Goal: Check status: Check status

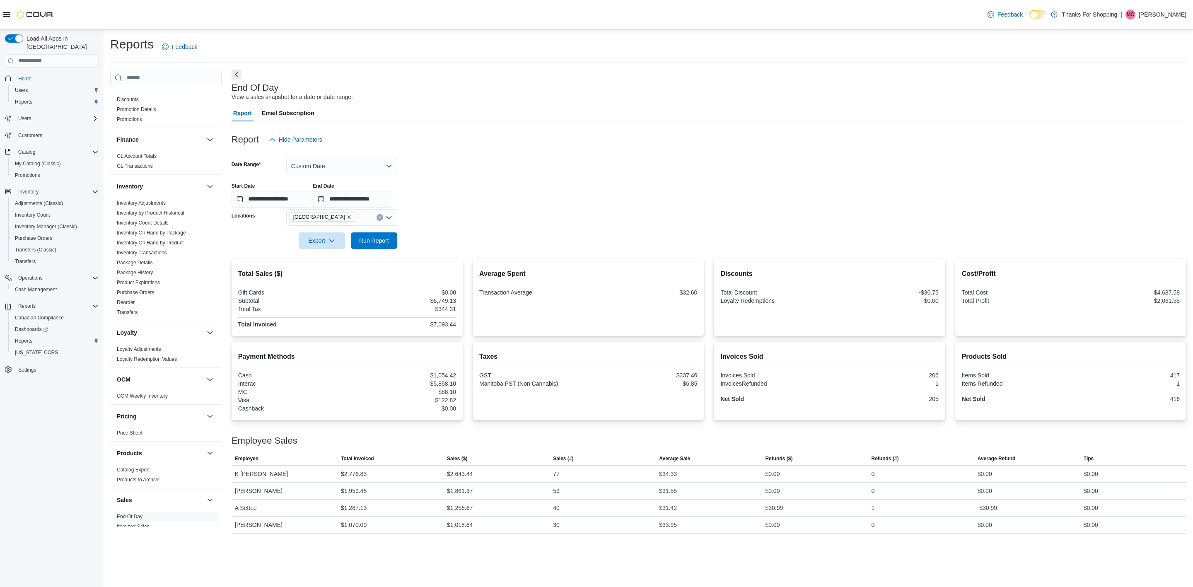
scroll to position [174, 0]
click at [154, 245] on link "Inventory On Hand by Product" at bounding box center [150, 244] width 67 height 6
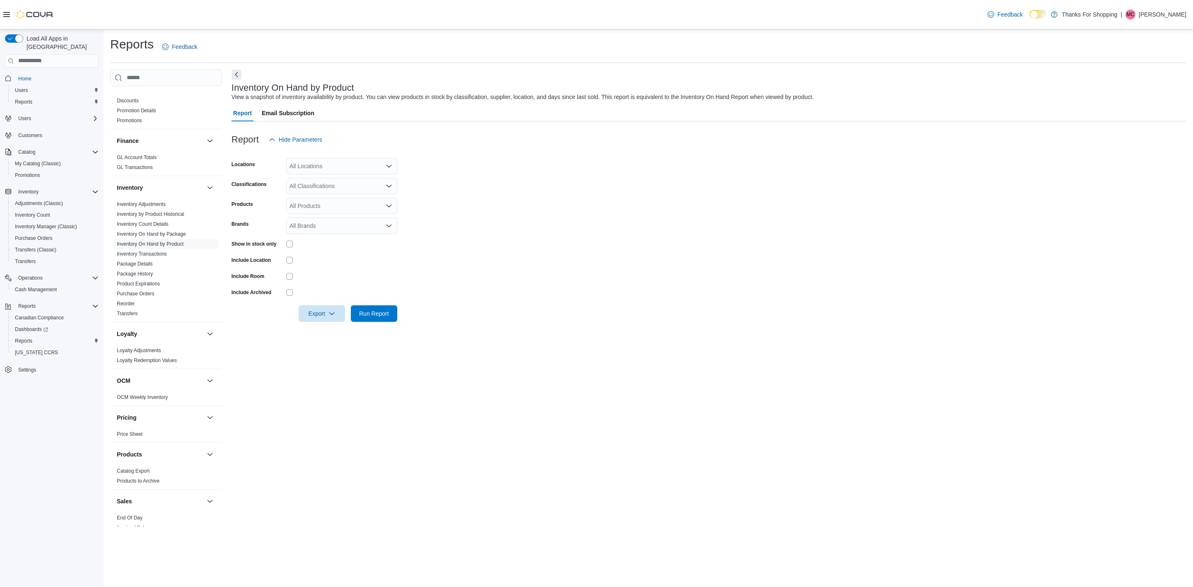
click at [332, 162] on div "All Locations" at bounding box center [341, 166] width 111 height 17
click at [337, 215] on div "[GEOGRAPHIC_DATA]" at bounding box center [341, 214] width 101 height 8
click at [522, 183] on form "Locations [GEOGRAPHIC_DATA] Classifications All Classifications Products All Pr…" at bounding box center [708, 235] width 954 height 174
click at [374, 183] on div "All Classifications" at bounding box center [341, 186] width 111 height 17
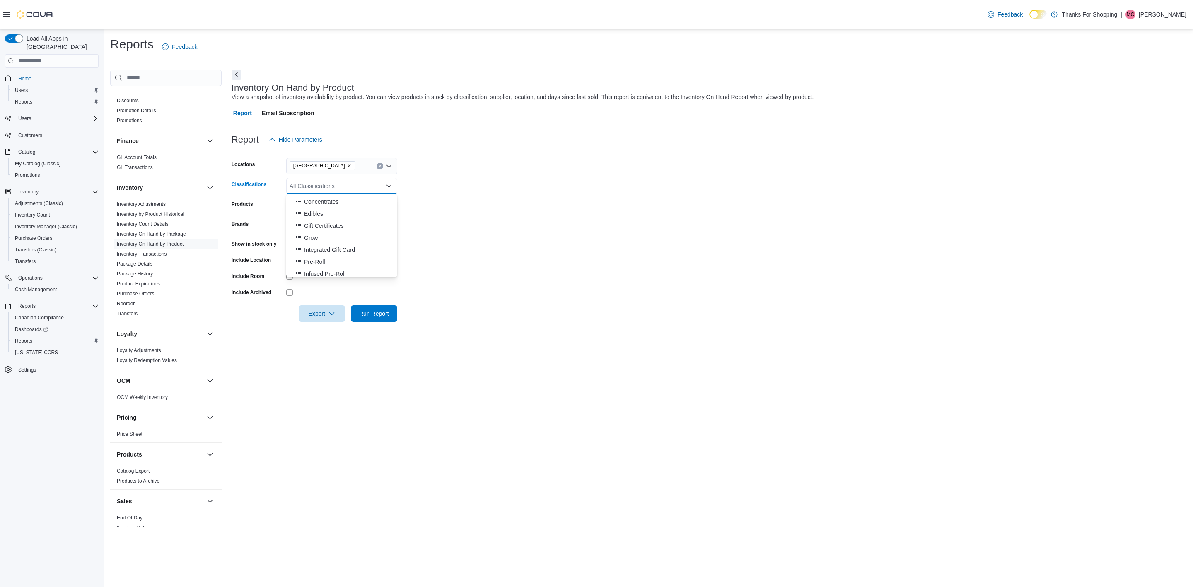
scroll to position [373, 0]
click at [345, 202] on div "Pre-Roll" at bounding box center [341, 199] width 101 height 8
click at [344, 207] on div "Vape Cartridge" at bounding box center [341, 211] width 101 height 8
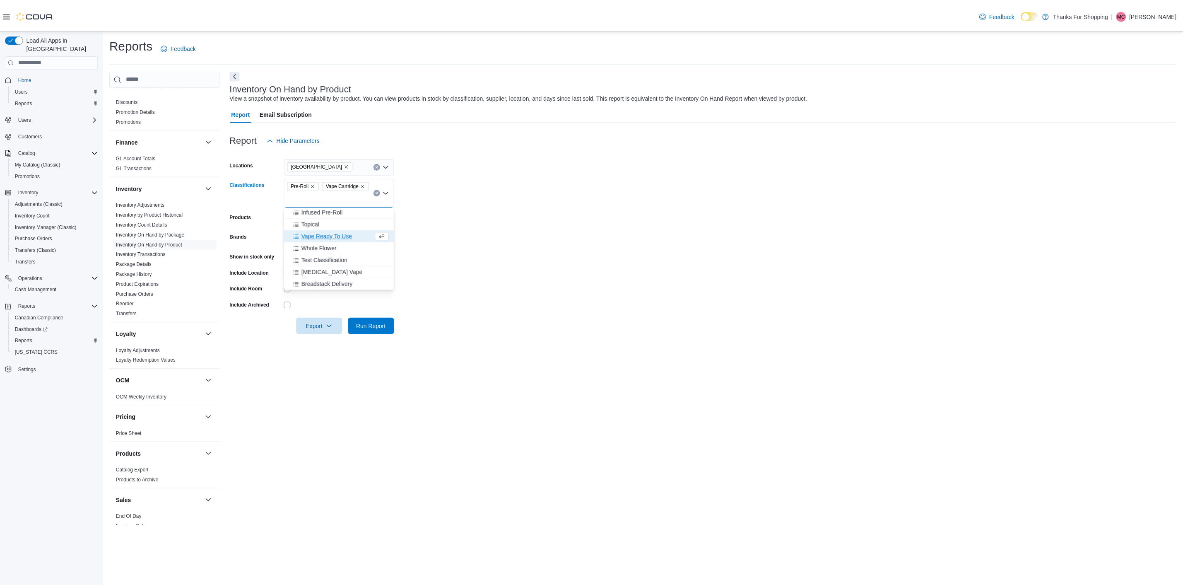
scroll to position [249, 0]
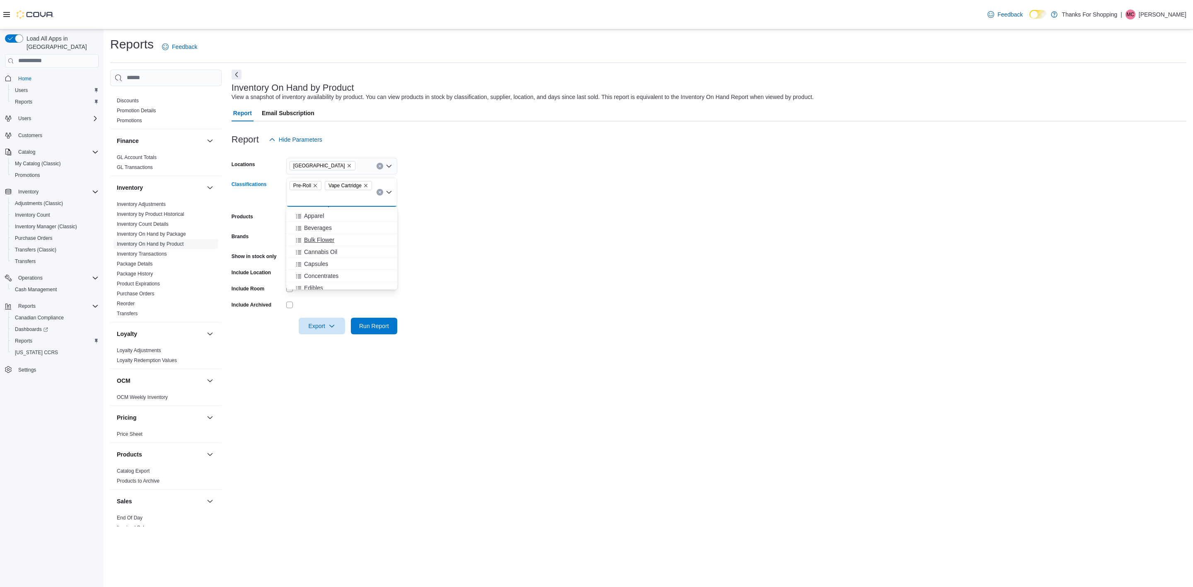
click at [352, 236] on div "Bulk Flower" at bounding box center [341, 240] width 101 height 8
click at [505, 210] on form "Locations [GEOGRAPHIC_DATA] Classifications Bulk Flower Pre-Roll Vape Cartridge…" at bounding box center [708, 241] width 954 height 186
click at [368, 322] on span "Run Report" at bounding box center [374, 325] width 30 height 8
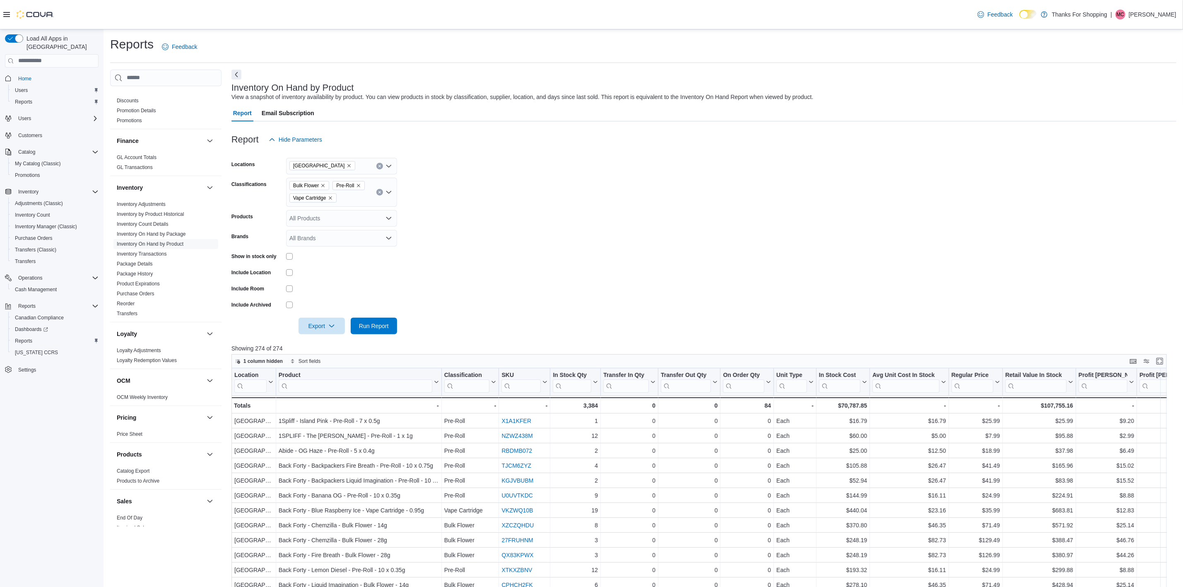
drag, startPoint x: 537, startPoint y: 280, endPoint x: 454, endPoint y: 309, distance: 87.9
click at [536, 280] on form "Locations [GEOGRAPHIC_DATA] Classifications Bulk Flower Pre-Roll Vape Cartridge…" at bounding box center [703, 241] width 945 height 186
click at [319, 332] on span "Export" at bounding box center [322, 325] width 36 height 17
click at [323, 340] on span "Export to Excel" at bounding box center [322, 342] width 37 height 7
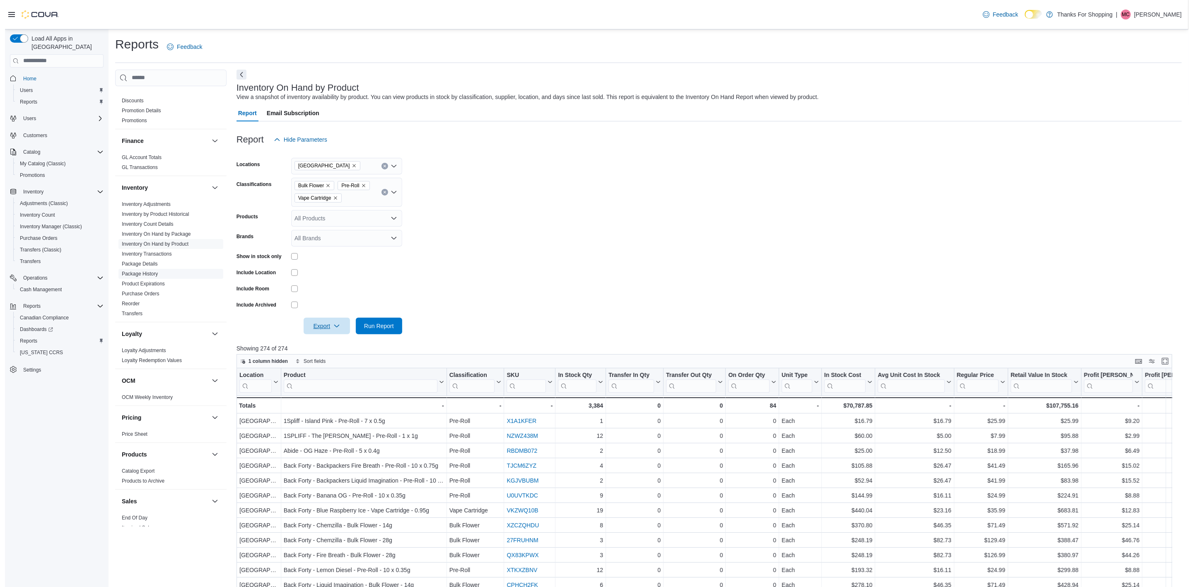
scroll to position [360, 0]
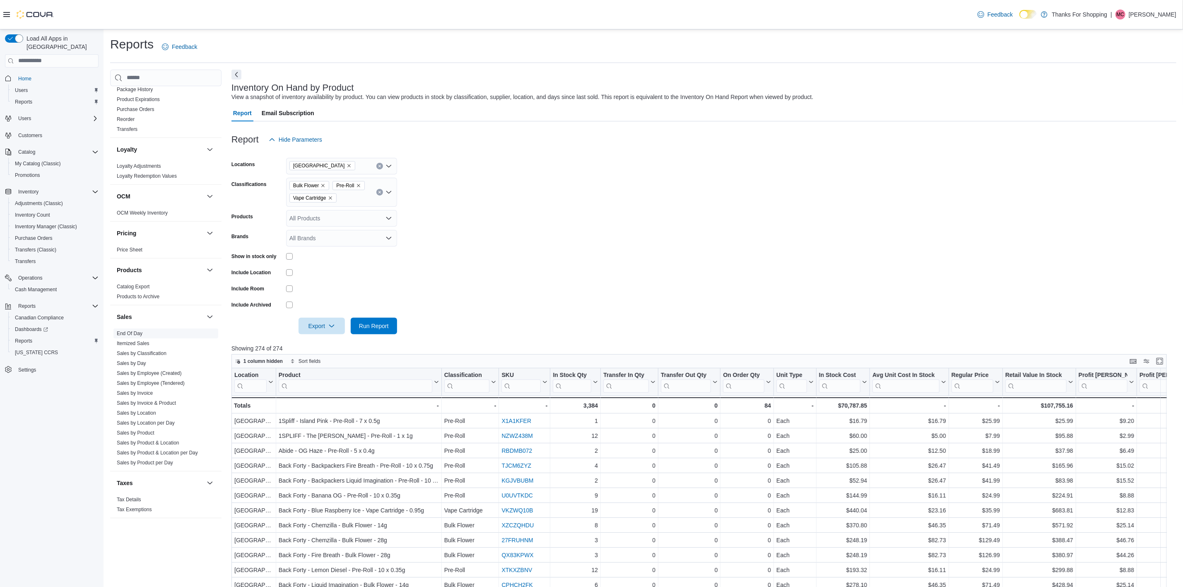
click at [131, 332] on link "End Of Day" at bounding box center [130, 333] width 26 height 6
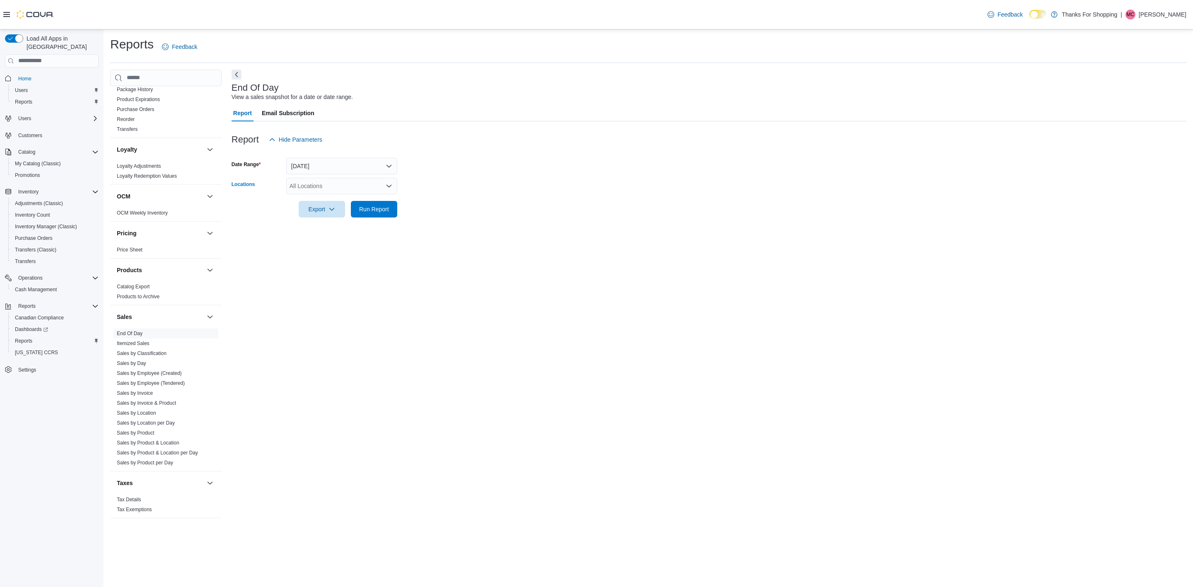
click at [335, 184] on div "All Locations" at bounding box center [341, 186] width 111 height 17
click at [337, 231] on div "[GEOGRAPHIC_DATA]" at bounding box center [341, 234] width 101 height 8
drag, startPoint x: 498, startPoint y: 242, endPoint x: 433, endPoint y: 231, distance: 66.3
click at [496, 241] on div "End Of Day View a sales snapshot for a date or date range. Report Email Subscri…" at bounding box center [708, 298] width 954 height 457
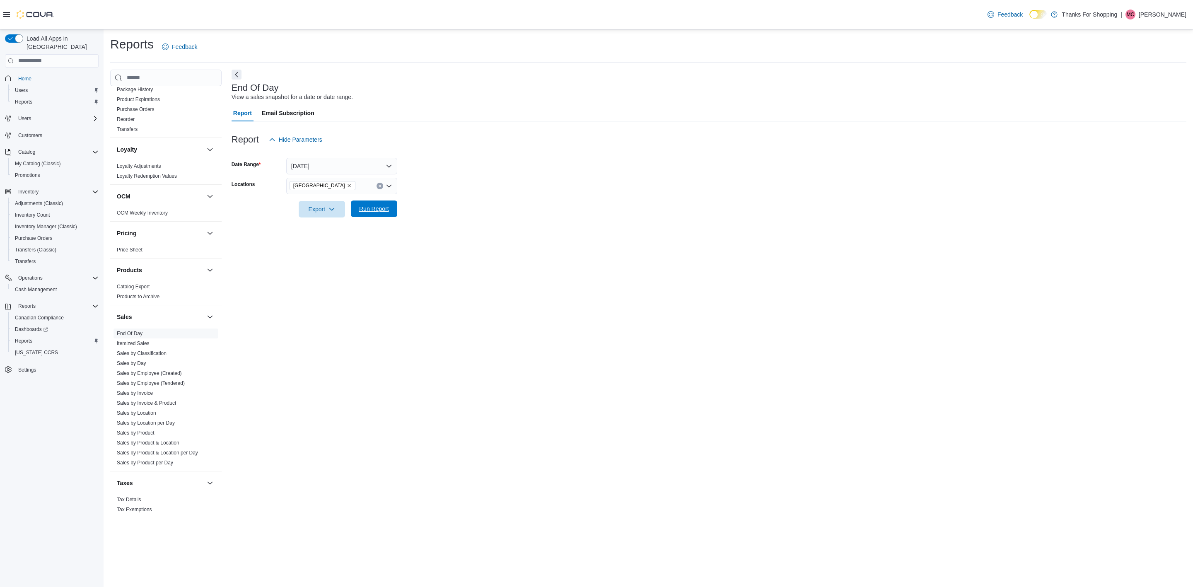
click at [389, 207] on span "Run Report" at bounding box center [374, 208] width 36 height 17
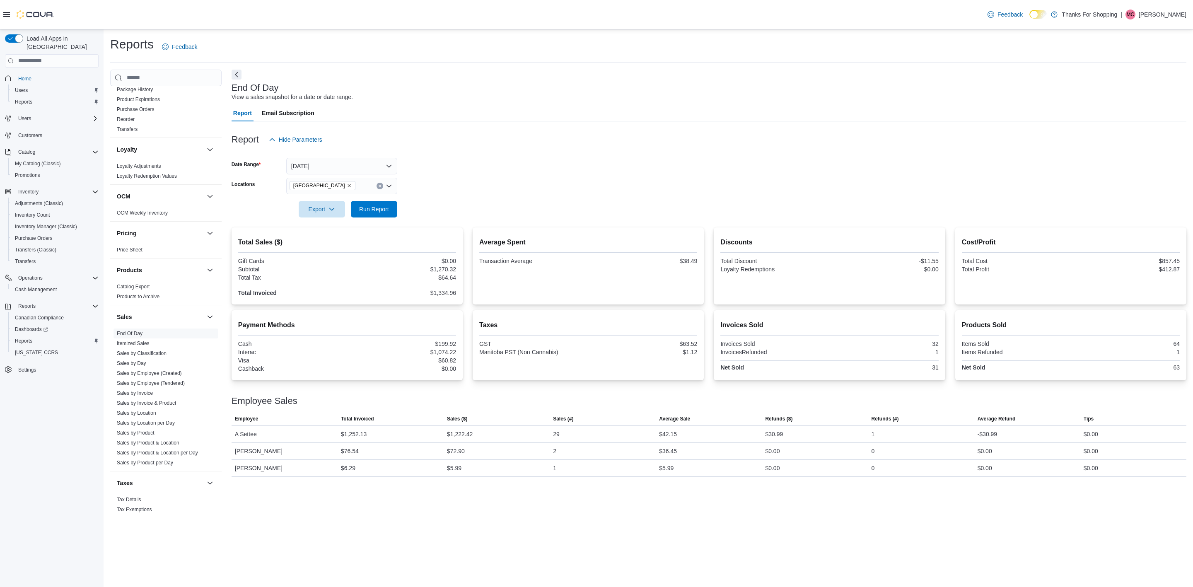
click at [347, 188] on icon "Remove Southdale from selection in this group" at bounding box center [349, 185] width 5 height 5
click at [321, 222] on span "Charleswood" at bounding box center [325, 224] width 34 height 8
click at [501, 203] on form "Date Range [DATE] Locations [GEOGRAPHIC_DATA] Combo box. Selected. [GEOGRAPHIC_…" at bounding box center [708, 183] width 954 height 70
click at [388, 210] on span "Run Report" at bounding box center [374, 209] width 30 height 8
click at [325, 186] on icon "Remove Charleswood from selection in this group" at bounding box center [326, 185] width 5 height 5
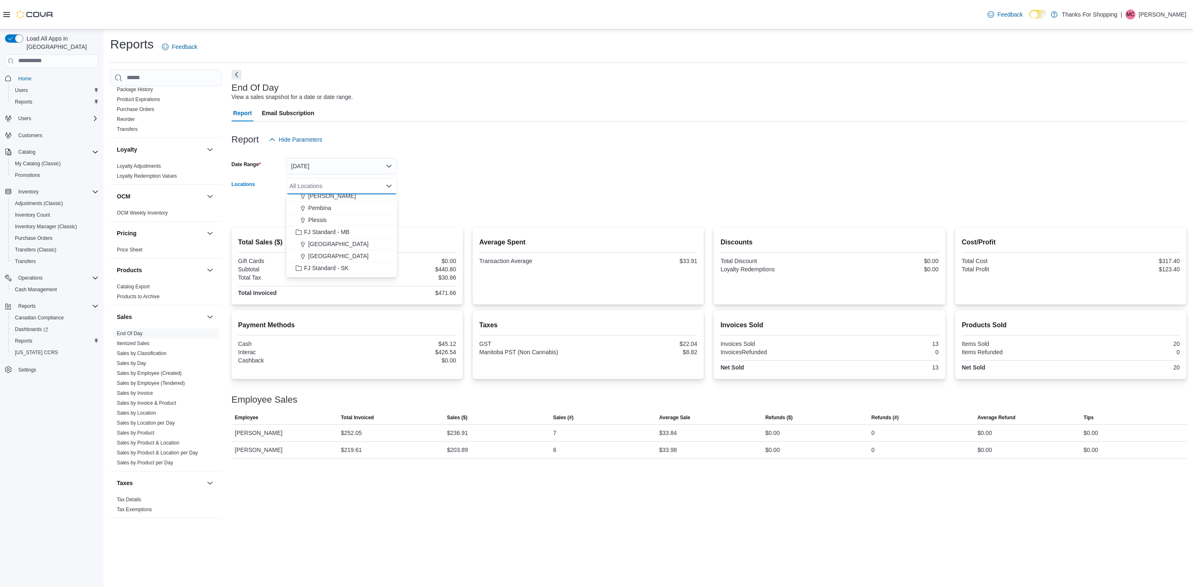
scroll to position [62, 0]
click at [331, 224] on span "[GEOGRAPHIC_DATA]" at bounding box center [338, 222] width 60 height 8
drag, startPoint x: 536, startPoint y: 208, endPoint x: 497, endPoint y: 205, distance: 38.6
click at [528, 207] on form "Date Range [DATE] Locations [GEOGRAPHIC_DATA] Combo box. Selected. [GEOGRAPHIC_…" at bounding box center [708, 183] width 954 height 70
click at [390, 203] on span "Run Report" at bounding box center [374, 208] width 36 height 17
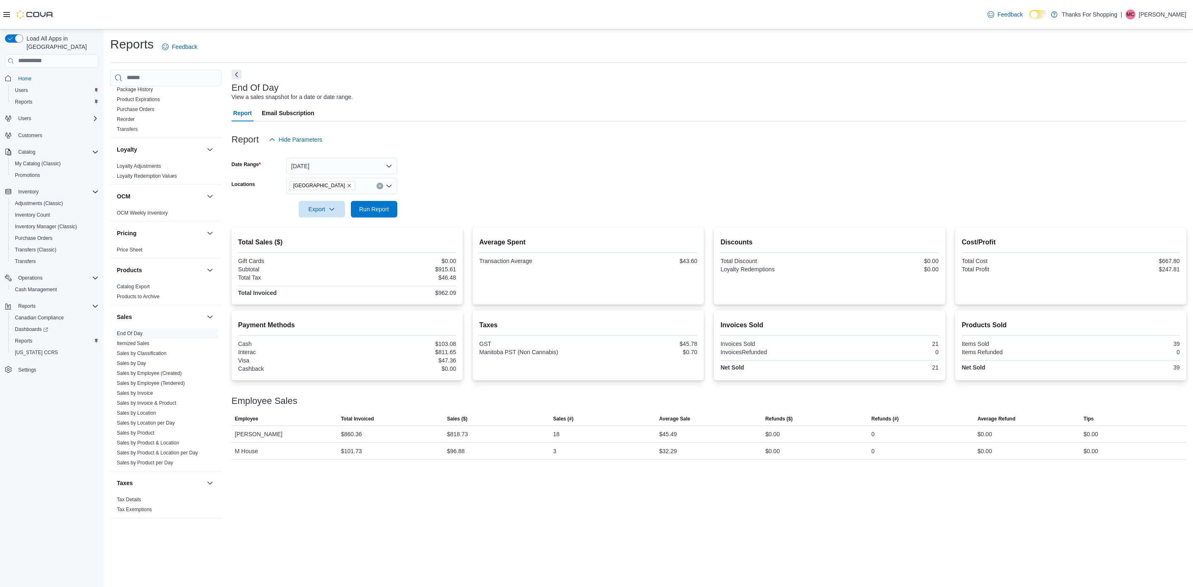
click at [347, 184] on icon "Remove Grant Park from selection in this group" at bounding box center [349, 185] width 5 height 5
click at [330, 231] on span "[GEOGRAPHIC_DATA]" at bounding box center [338, 234] width 60 height 8
drag, startPoint x: 471, startPoint y: 196, endPoint x: 396, endPoint y: 196, distance: 74.5
click at [469, 196] on div at bounding box center [708, 197] width 954 height 7
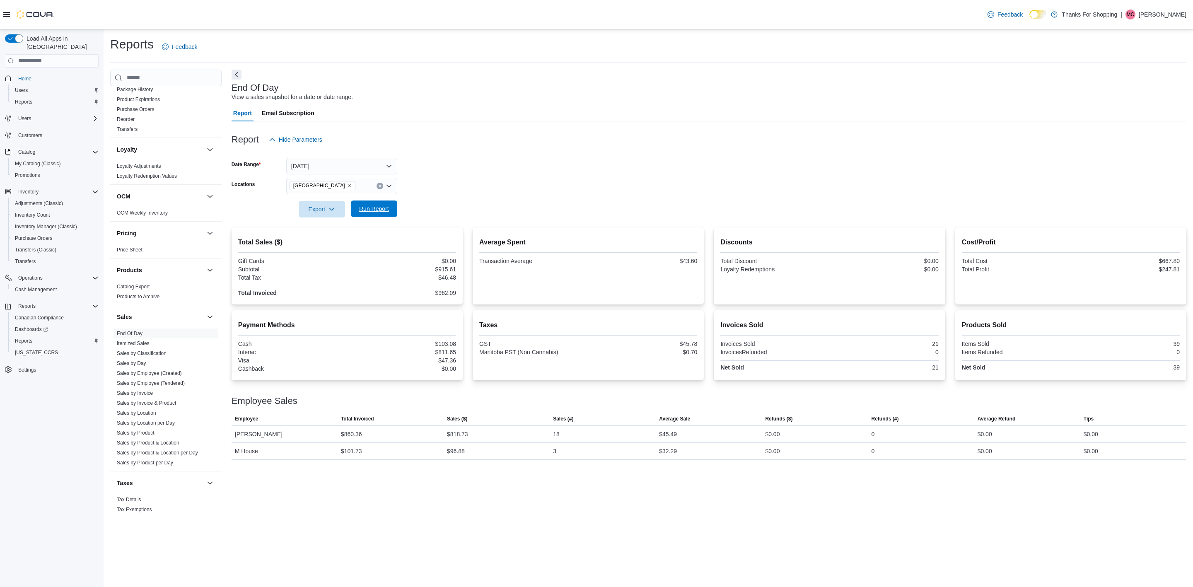
click at [384, 212] on span "Run Report" at bounding box center [374, 209] width 30 height 8
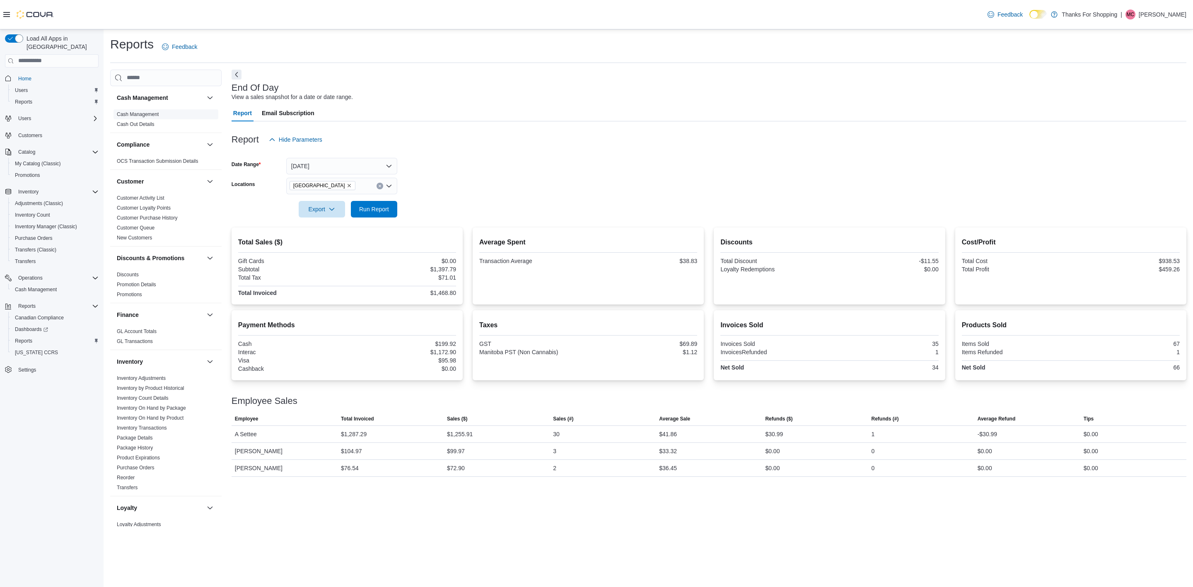
click at [151, 113] on link "Cash Management" at bounding box center [138, 114] width 42 height 6
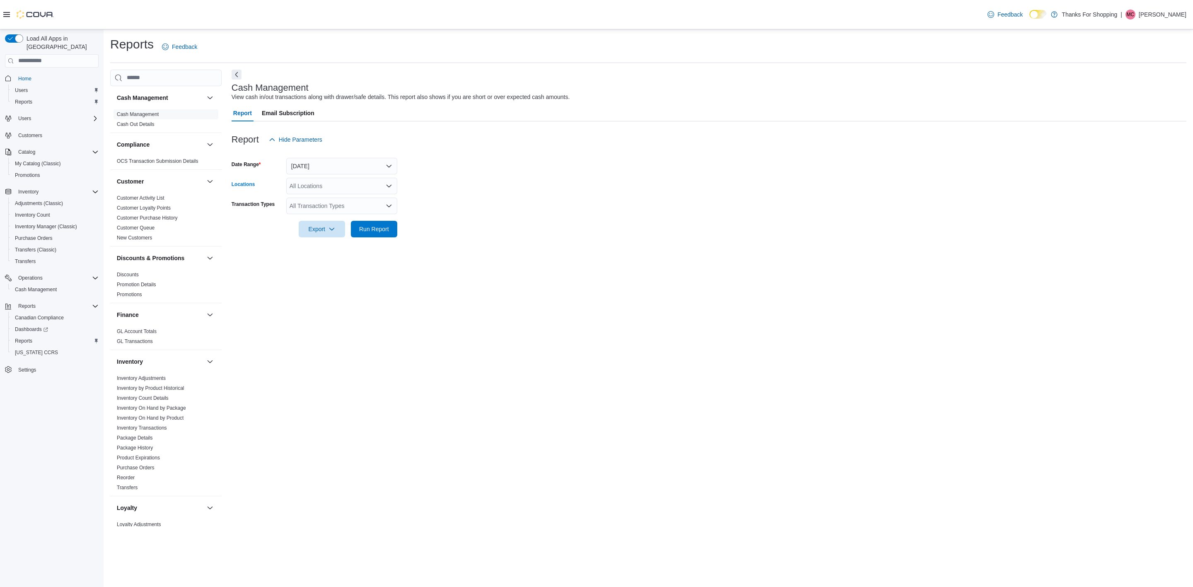
click at [348, 184] on div "All Locations" at bounding box center [341, 186] width 111 height 17
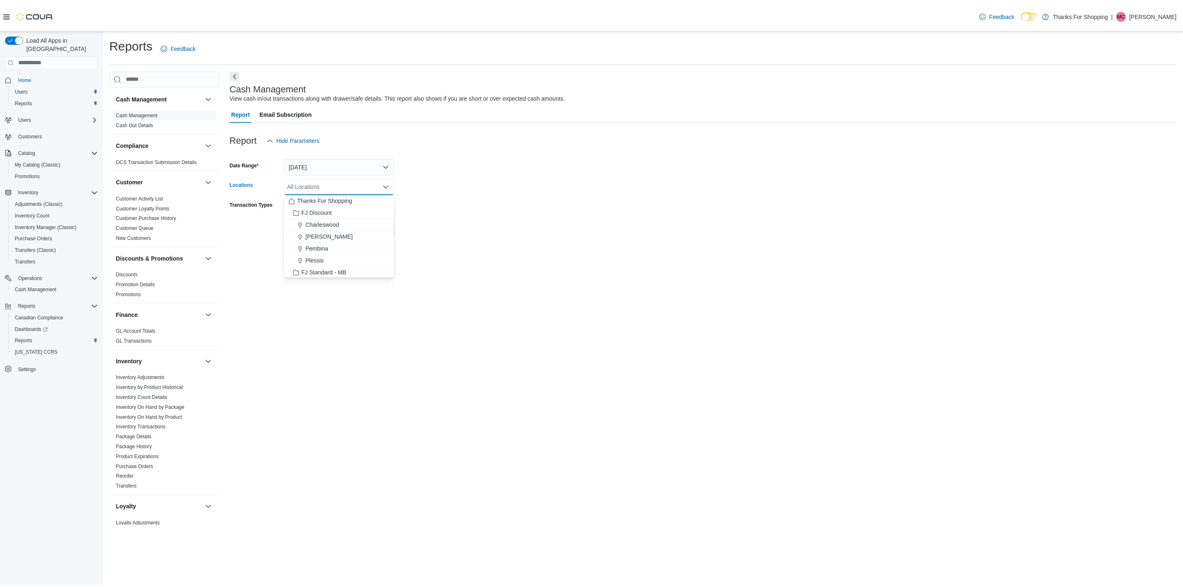
scroll to position [62, 0]
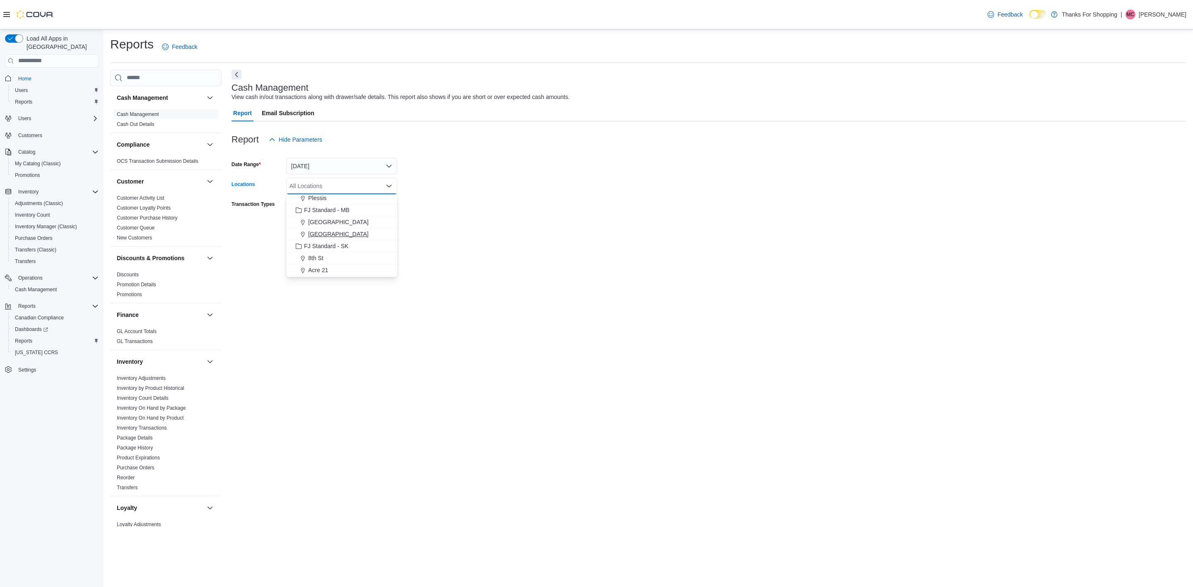
click at [339, 234] on div "[GEOGRAPHIC_DATA]" at bounding box center [341, 234] width 101 height 8
click at [512, 190] on form "Date Range [DATE] Locations [GEOGRAPHIC_DATA] Transaction Types All Transaction…" at bounding box center [708, 192] width 954 height 89
click at [378, 223] on span "Run Report" at bounding box center [374, 228] width 36 height 17
